Goal: Complete application form

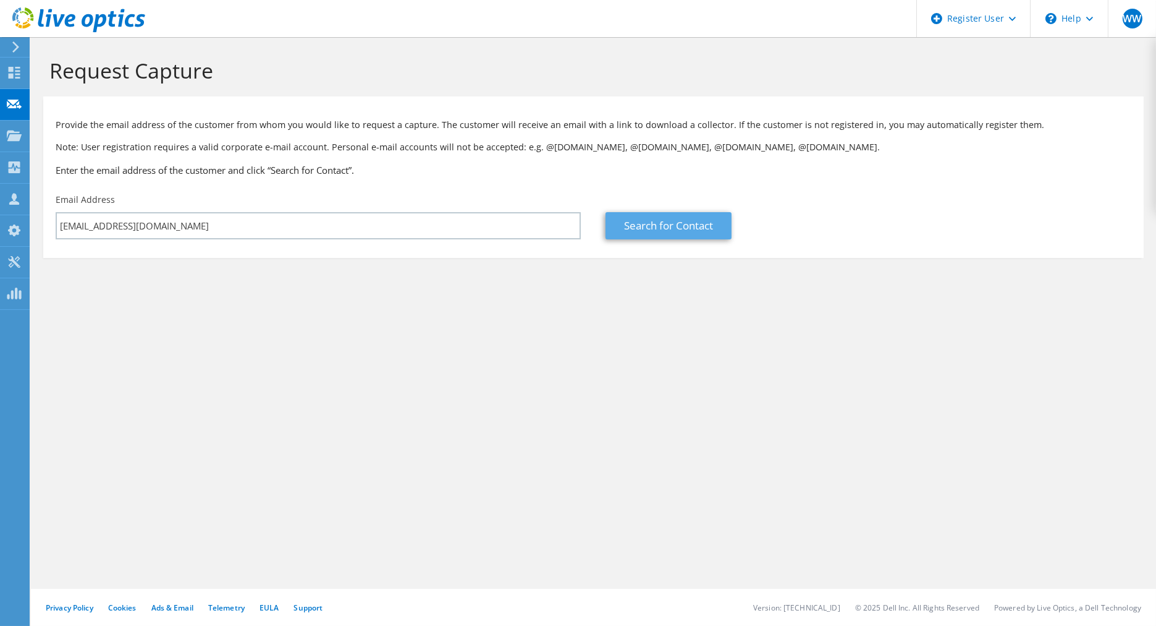
type input "[EMAIL_ADDRESS][DOMAIN_NAME]"
click at [626, 238] on link "Search for Contact" at bounding box center [669, 225] width 126 height 27
type input "PT. VISINDO PRIMA NUSANTARA"
type input "[PERSON_NAME]"
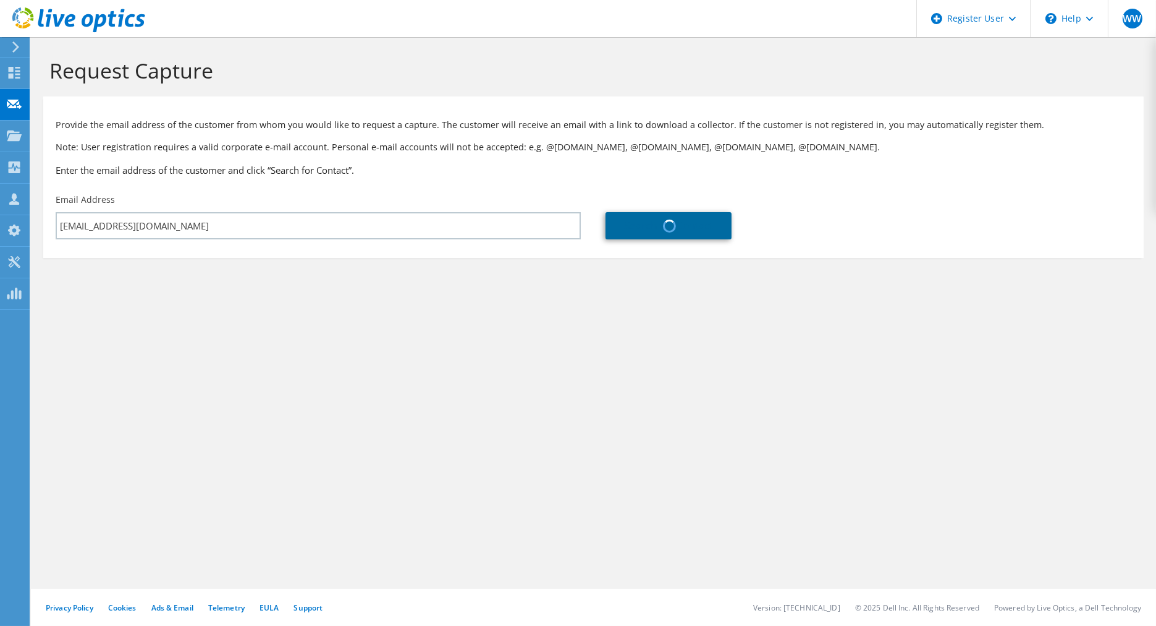
type input "[GEOGRAPHIC_DATA]"
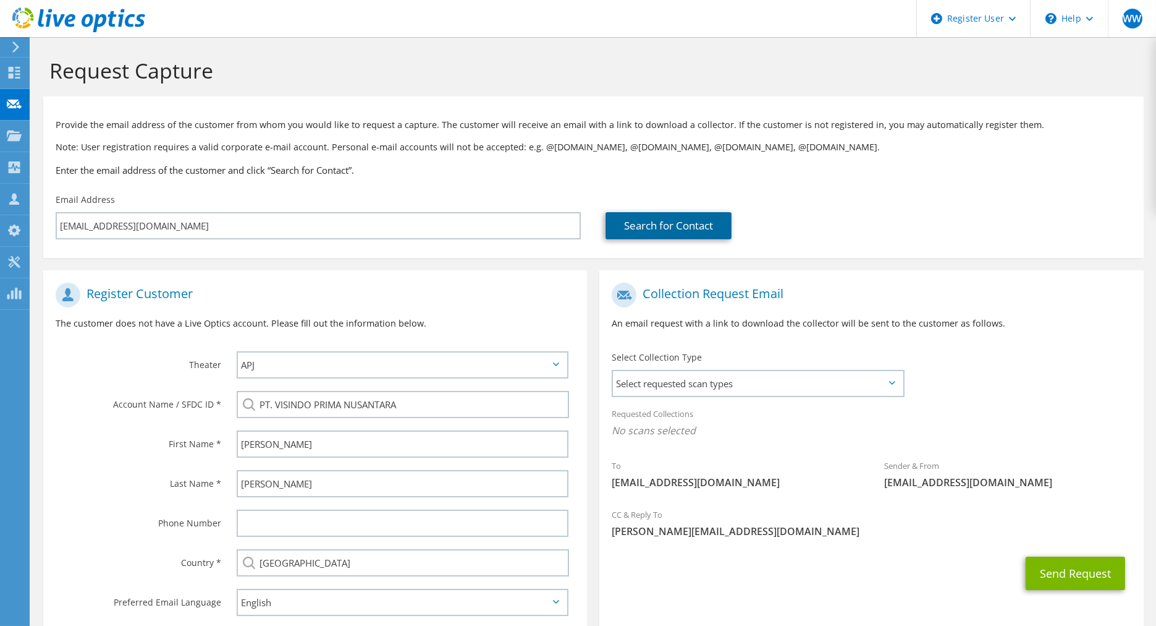
scroll to position [74, 0]
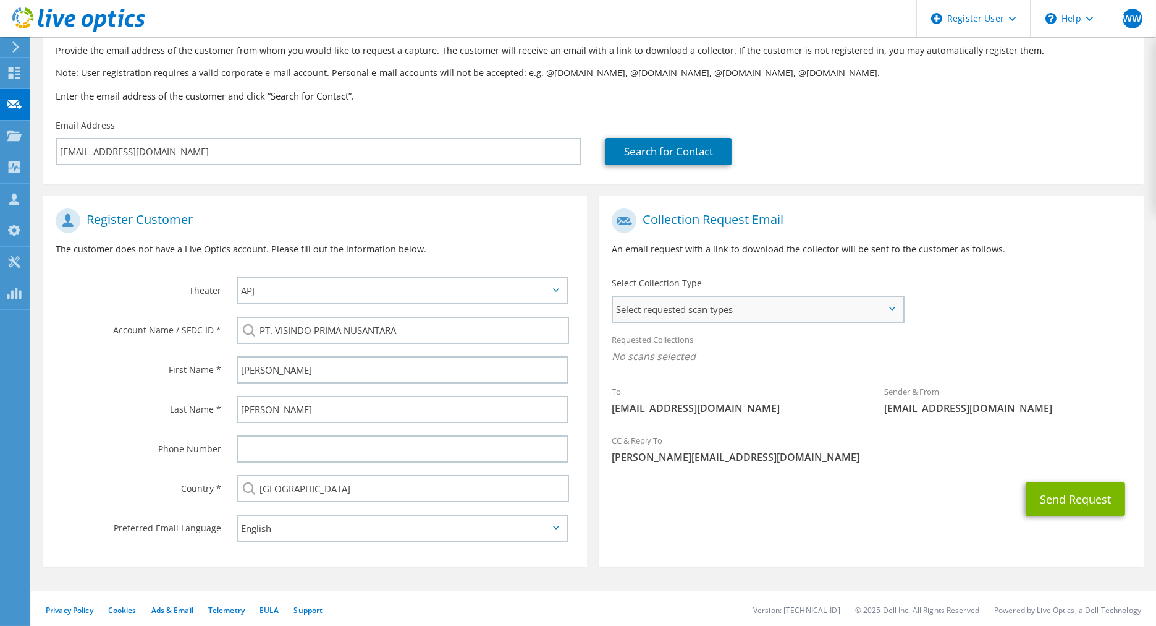
click at [729, 316] on span "Select requested scan types" at bounding box center [758, 309] width 290 height 25
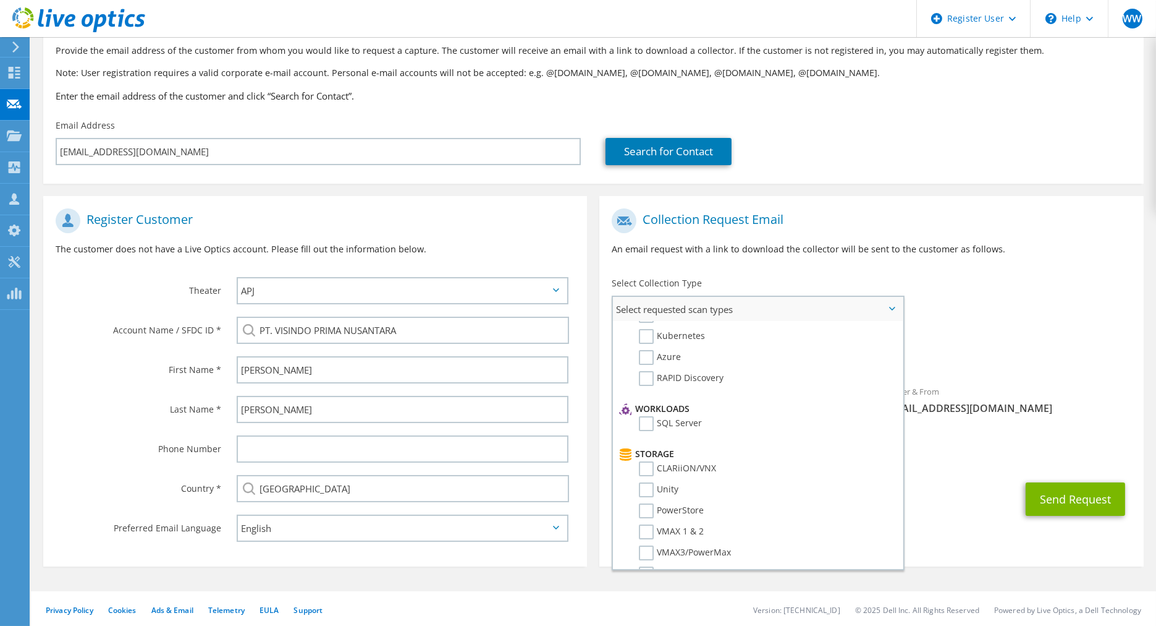
scroll to position [104, 0]
click at [644, 494] on label "PowerStore" at bounding box center [671, 501] width 65 height 15
click at [0, 0] on input "PowerStore" at bounding box center [0, 0] width 0 height 0
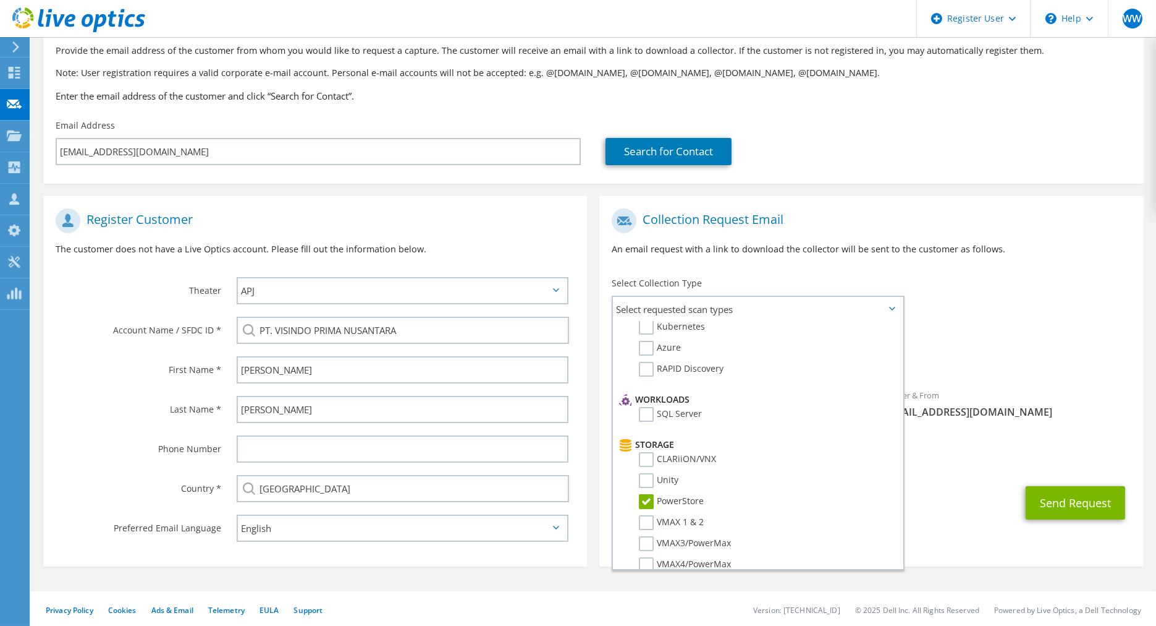
click at [957, 496] on div "Send Request" at bounding box center [872, 503] width 544 height 46
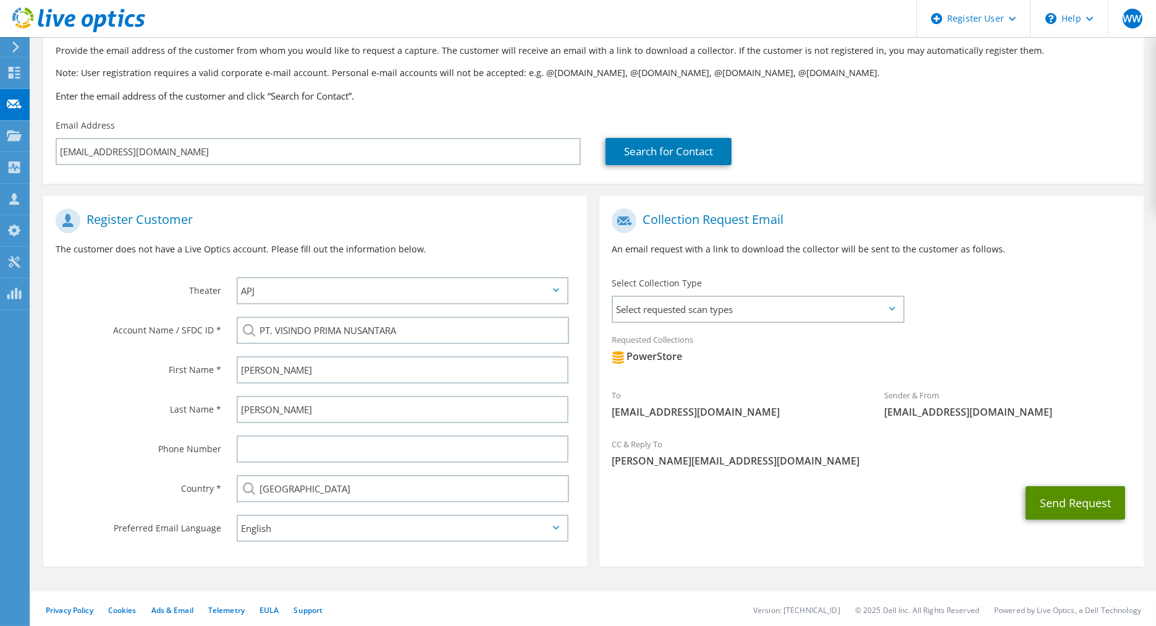
click at [1053, 499] on button "Send Request" at bounding box center [1076, 502] width 100 height 33
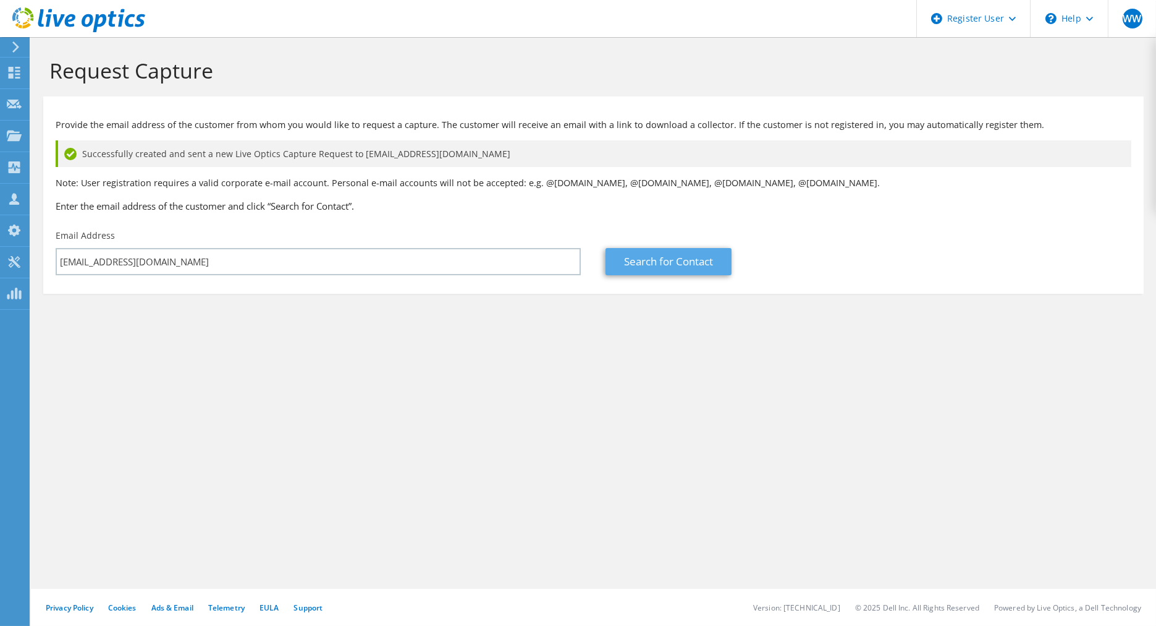
type input "[EMAIL_ADDRESS][DOMAIN_NAME]"
click at [680, 273] on link "Search for Contact" at bounding box center [669, 261] width 126 height 27
type input "PT. VISINDO PRIMA NUSANTARA"
type input "Wandi"
type input "Yunaidi"
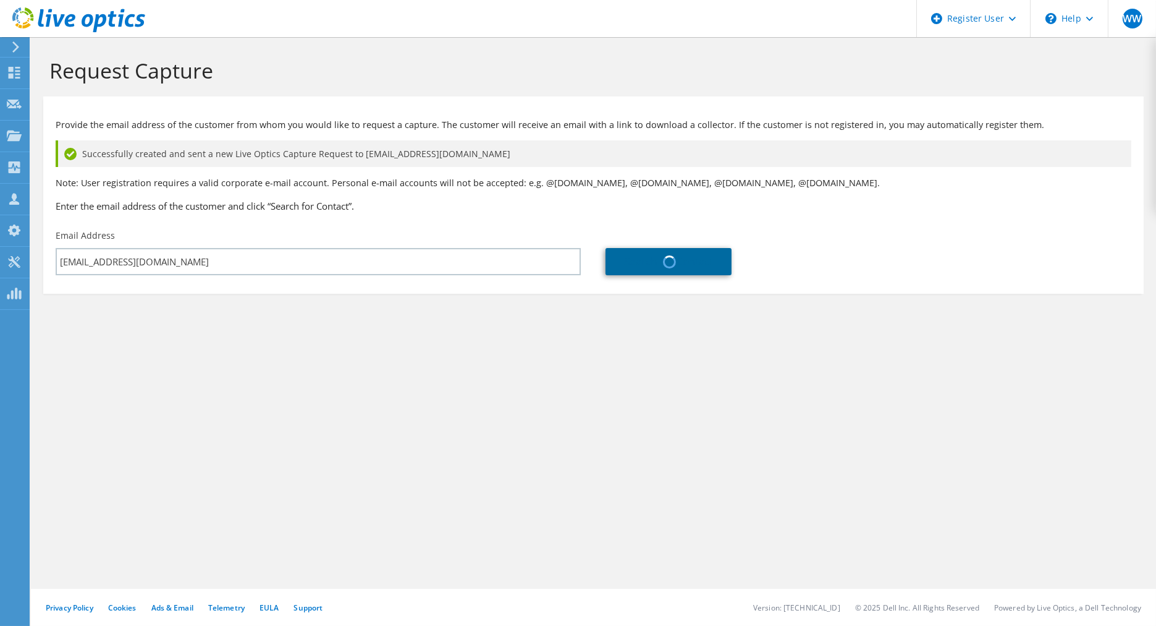
type input "[GEOGRAPHIC_DATA]"
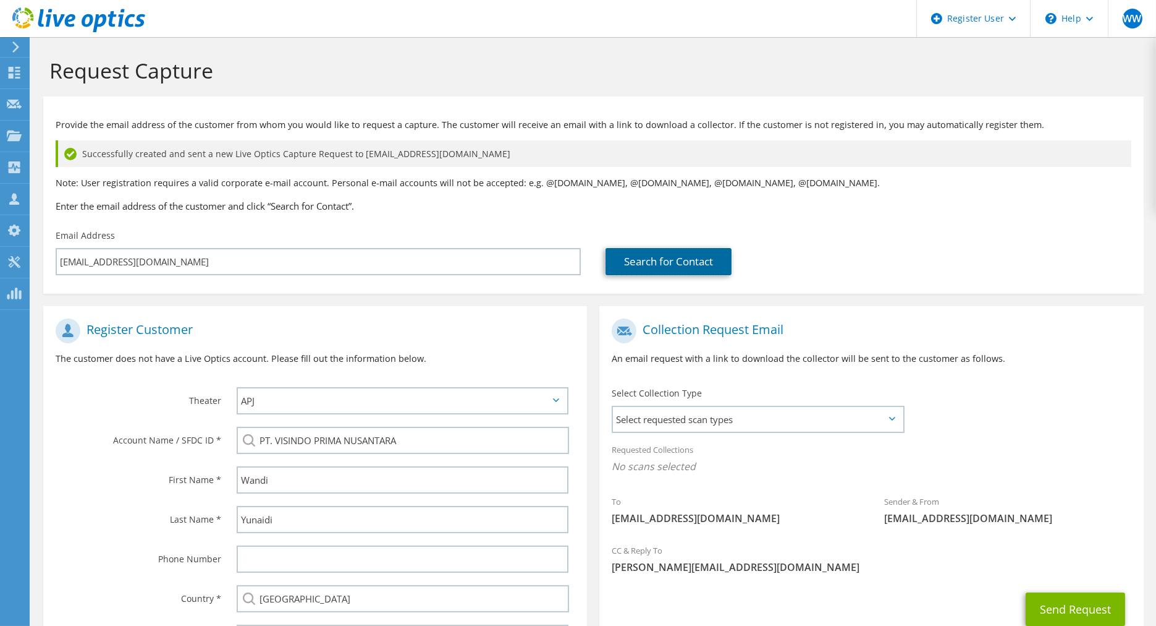
scroll to position [23, 0]
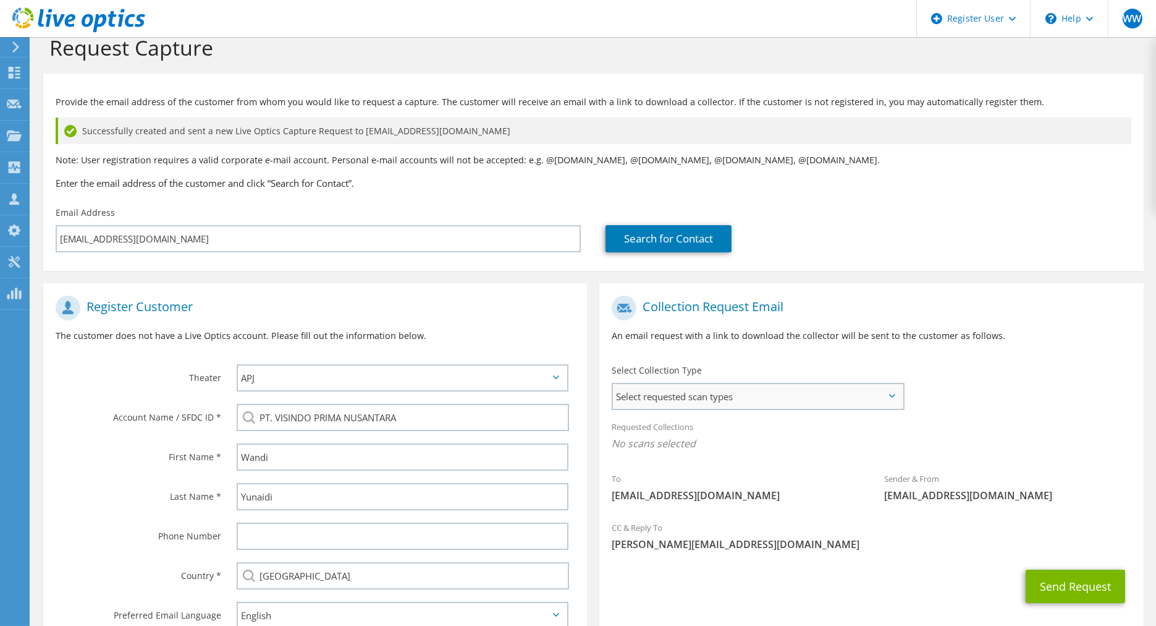
click at [693, 404] on span "Select requested scan types" at bounding box center [758, 396] width 290 height 25
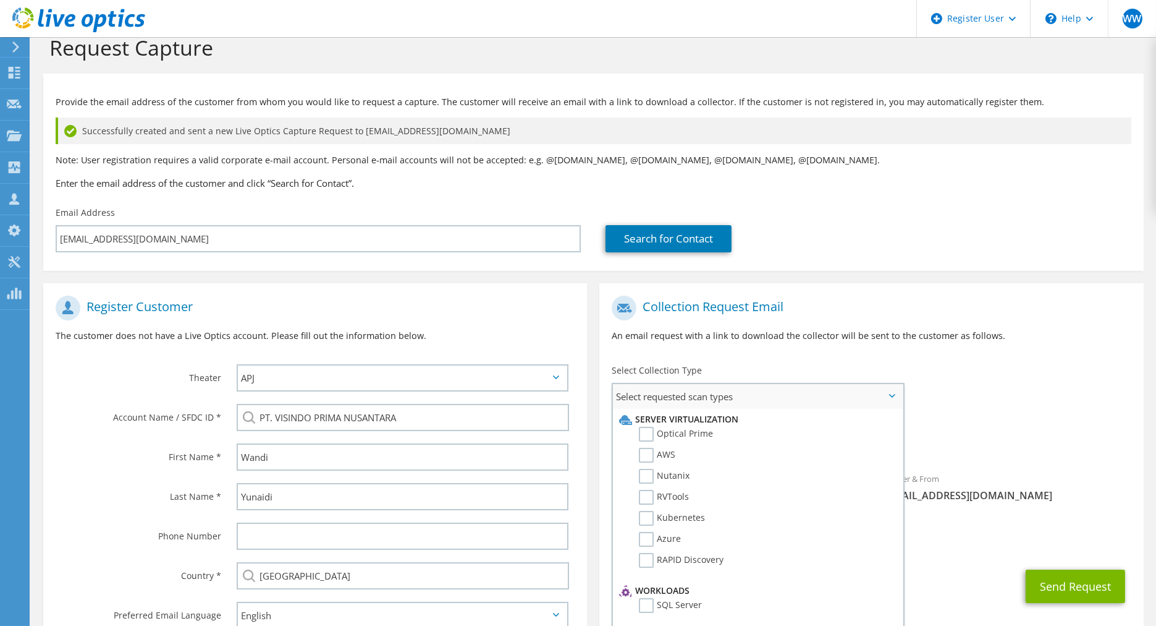
scroll to position [135, 0]
click at [654, 549] on label "PowerStore" at bounding box center [671, 556] width 65 height 15
click at [0, 0] on input "PowerStore" at bounding box center [0, 0] width 0 height 0
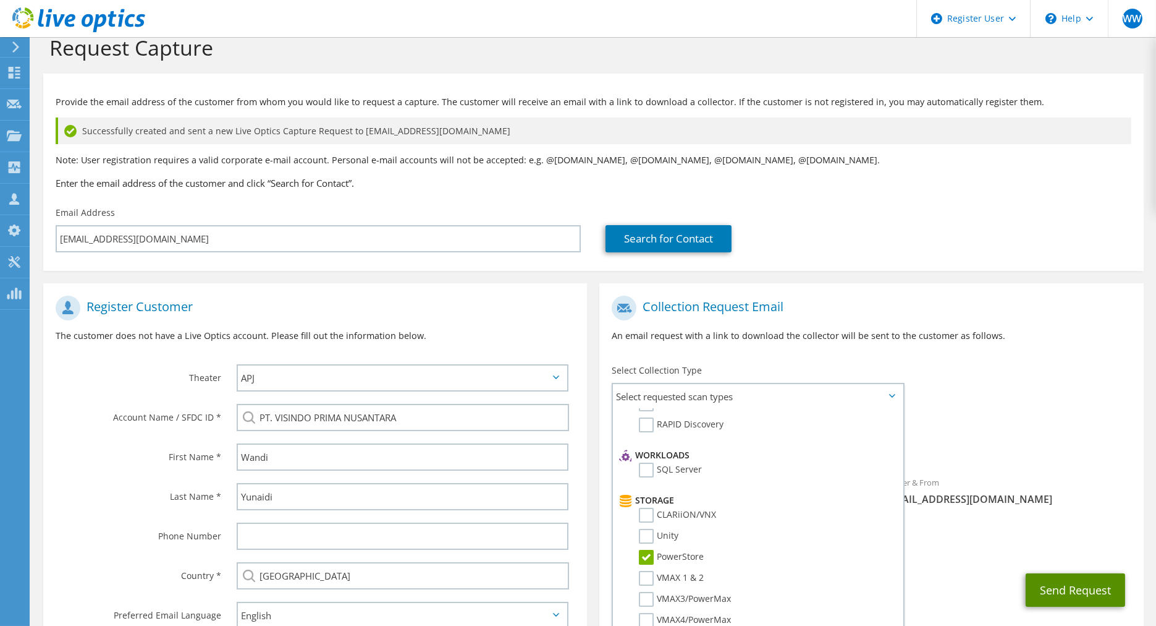
click at [1056, 593] on button "Send Request" at bounding box center [1076, 589] width 100 height 33
